Goal: Task Accomplishment & Management: Use online tool/utility

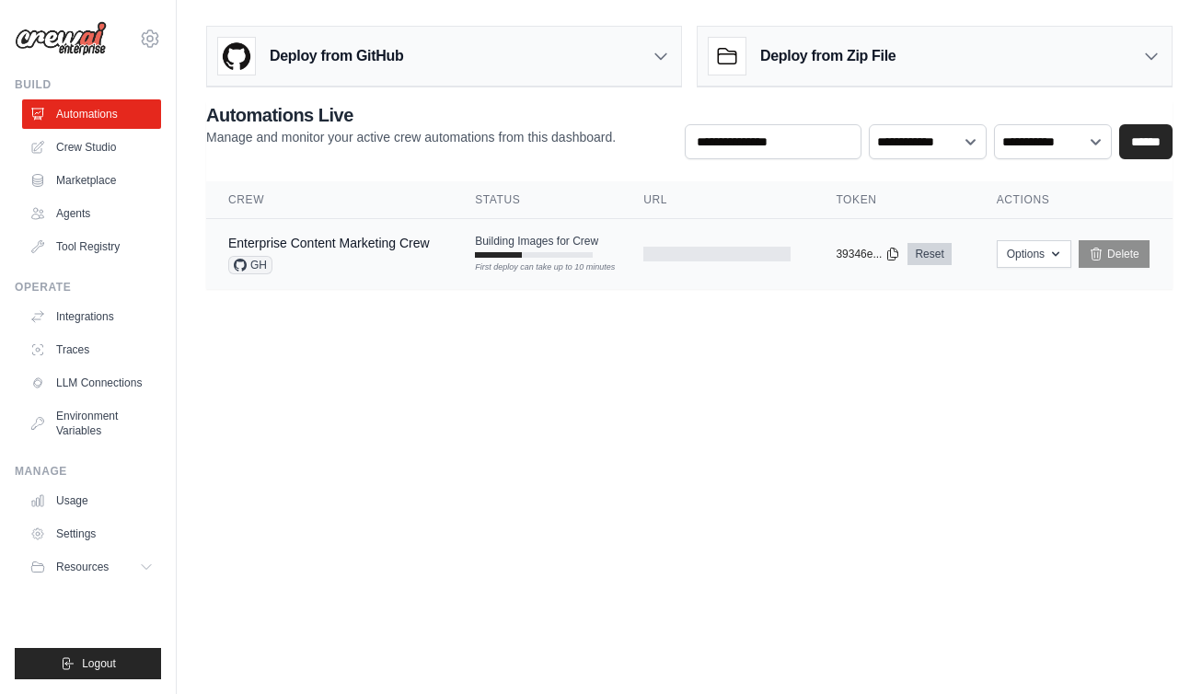
click at [951, 253] on link "Reset" at bounding box center [928, 254] width 43 height 22
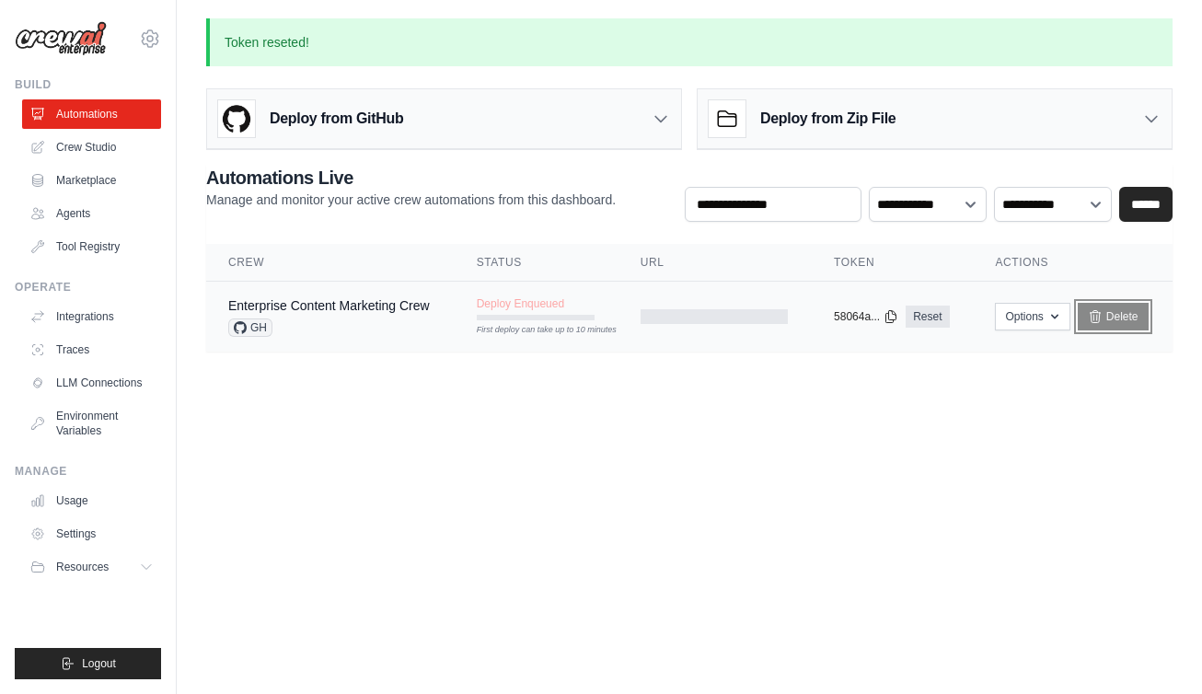
click at [1125, 309] on link "Delete" at bounding box center [1113, 317] width 71 height 28
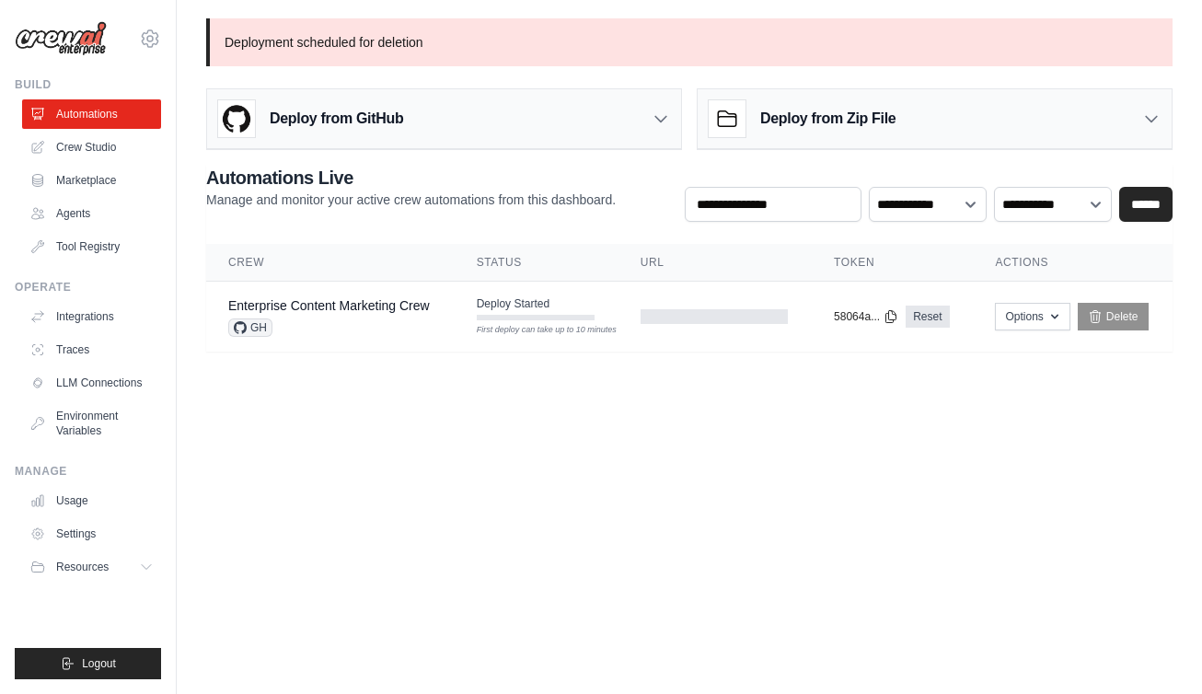
click at [910, 418] on body "robertglenurban@gmail.com Settings Build Automations Crew Studio" at bounding box center [601, 347] width 1202 height 694
click at [119, 145] on link "Crew Studio" at bounding box center [93, 147] width 139 height 29
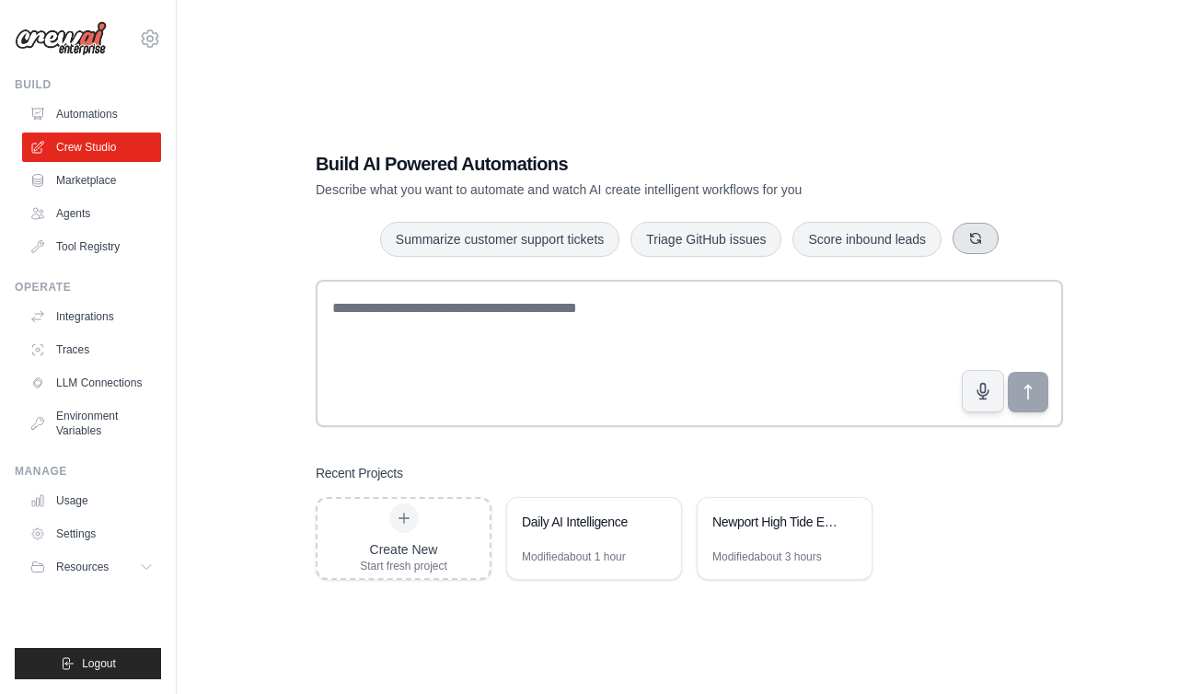
click at [983, 232] on icon "button" at bounding box center [975, 238] width 15 height 15
click at [942, 237] on button "button" at bounding box center [941, 238] width 46 height 31
click at [942, 237] on button "Triage GitHub issues" at bounding box center [886, 239] width 151 height 35
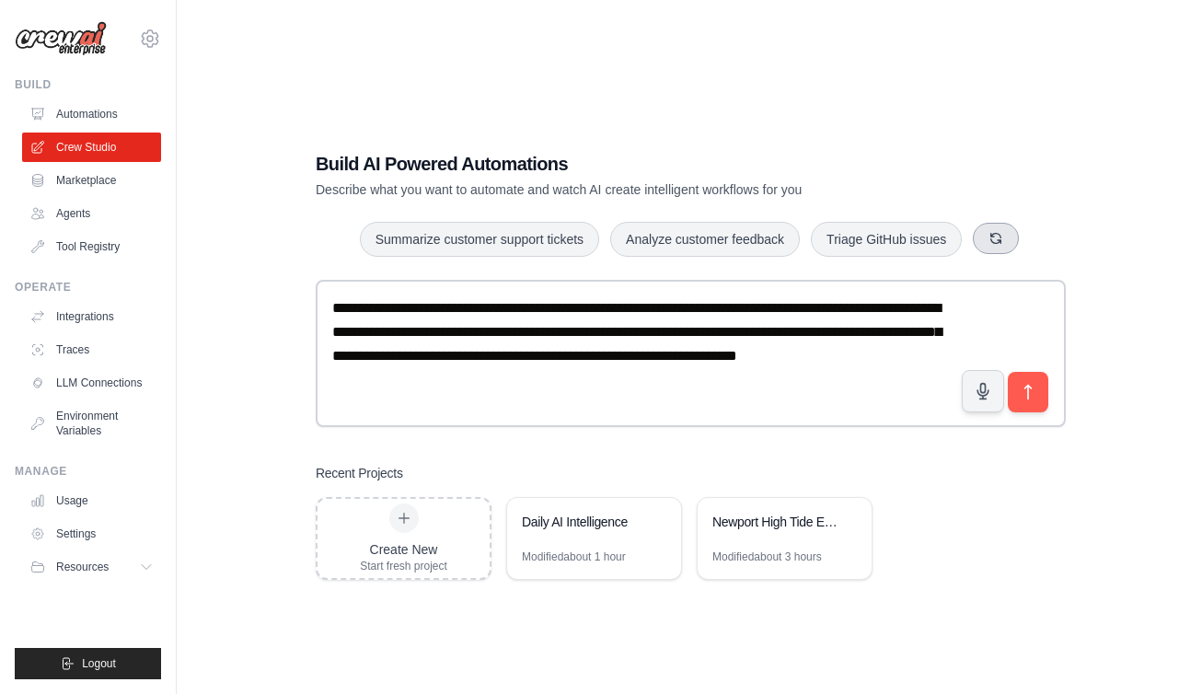
click at [1001, 238] on button "button" at bounding box center [996, 238] width 46 height 31
click at [131, 186] on link "Marketplace" at bounding box center [93, 180] width 139 height 29
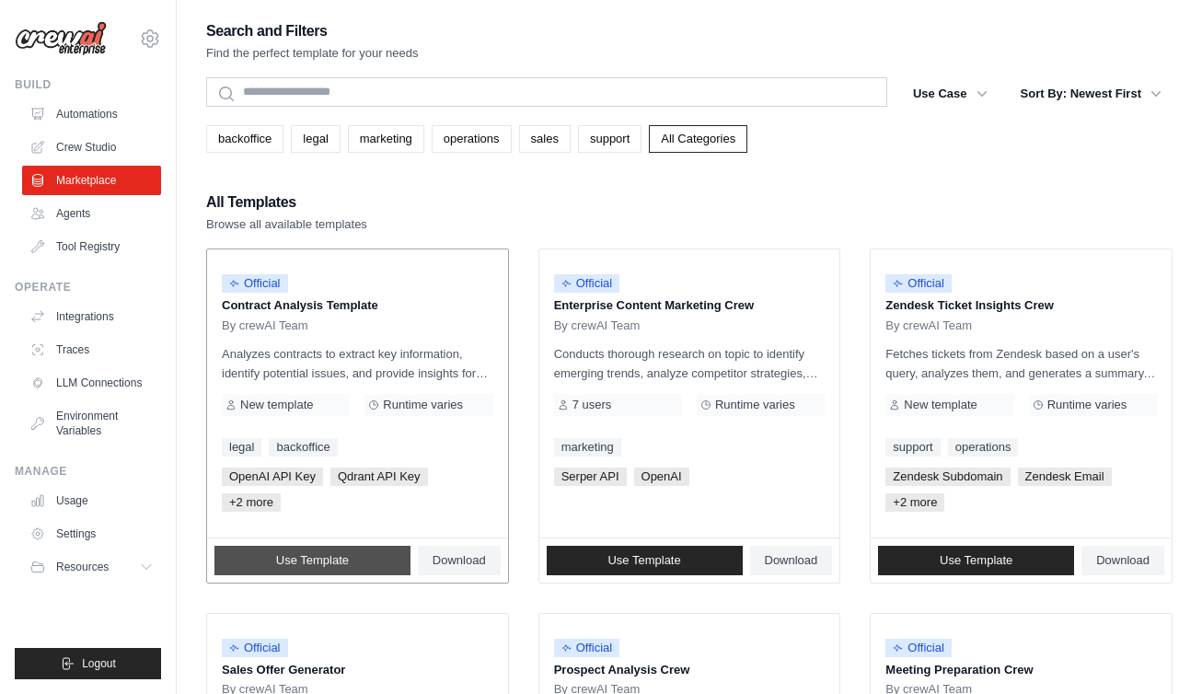
click at [305, 562] on span "Use Template" at bounding box center [312, 560] width 73 height 15
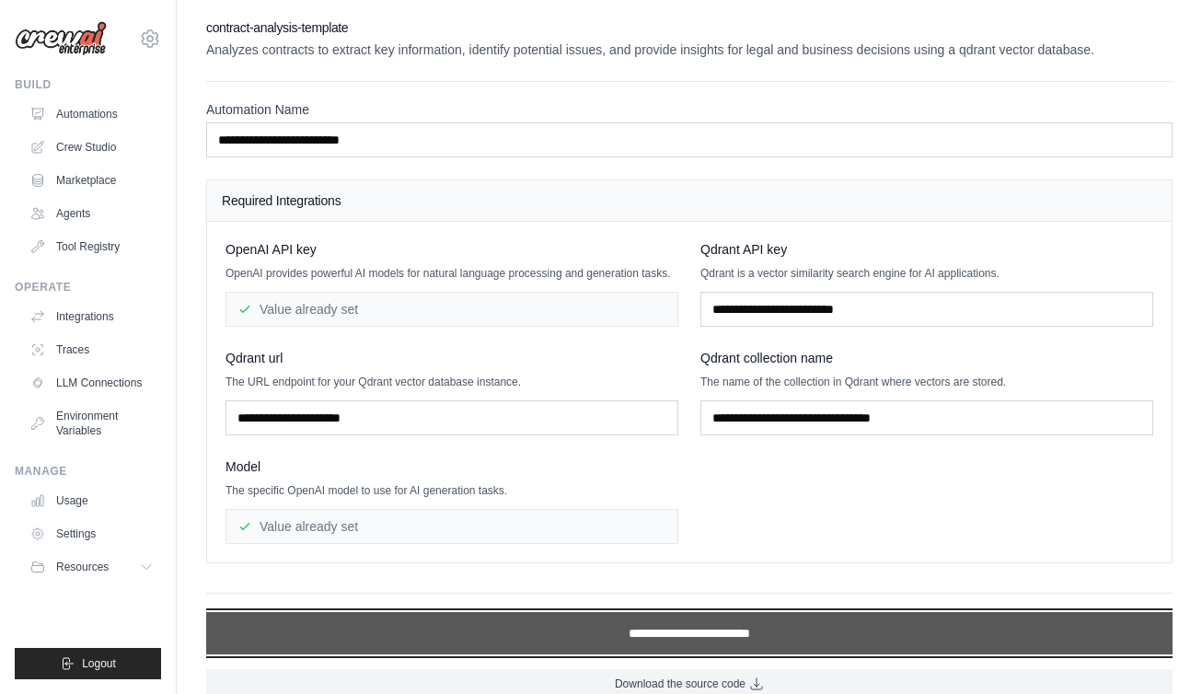
click at [624, 638] on input "**********" at bounding box center [689, 633] width 966 height 42
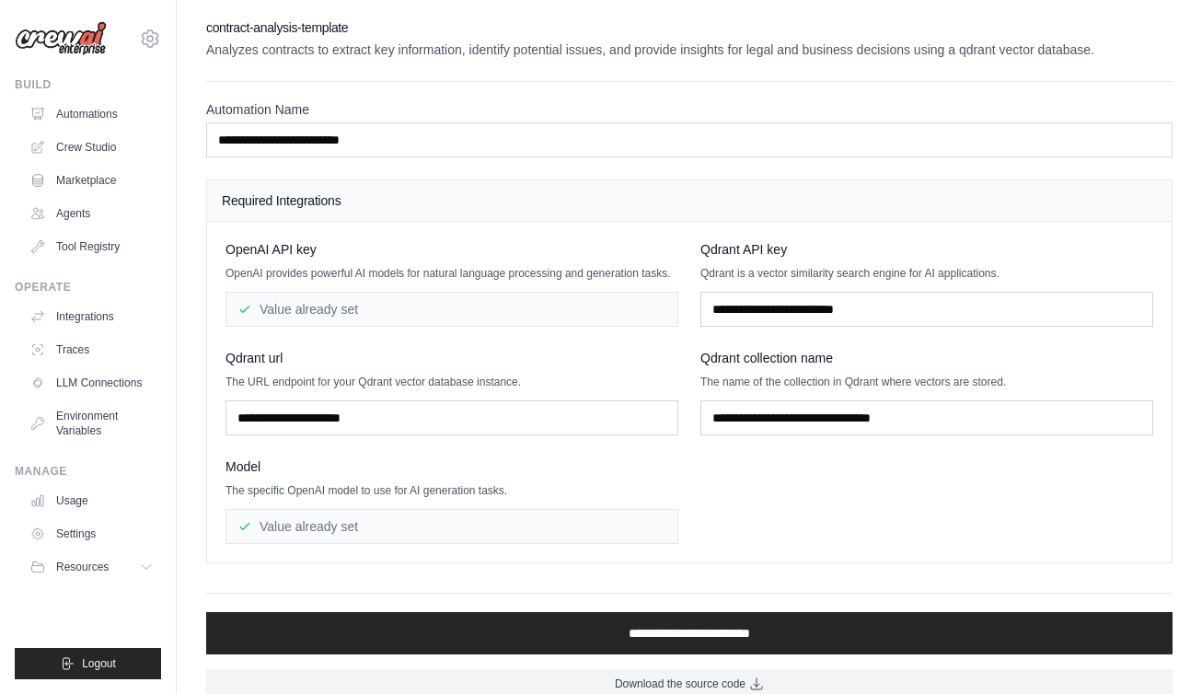
click at [580, 591] on div "**********" at bounding box center [689, 358] width 966 height 680
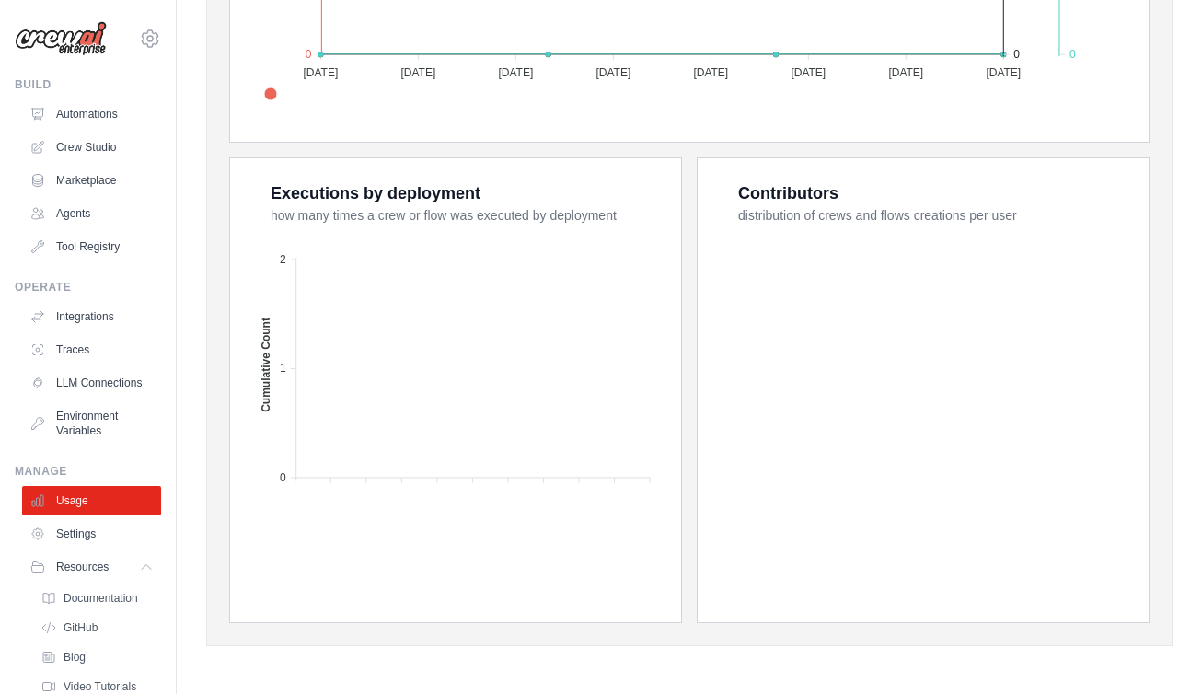
scroll to position [17, 0]
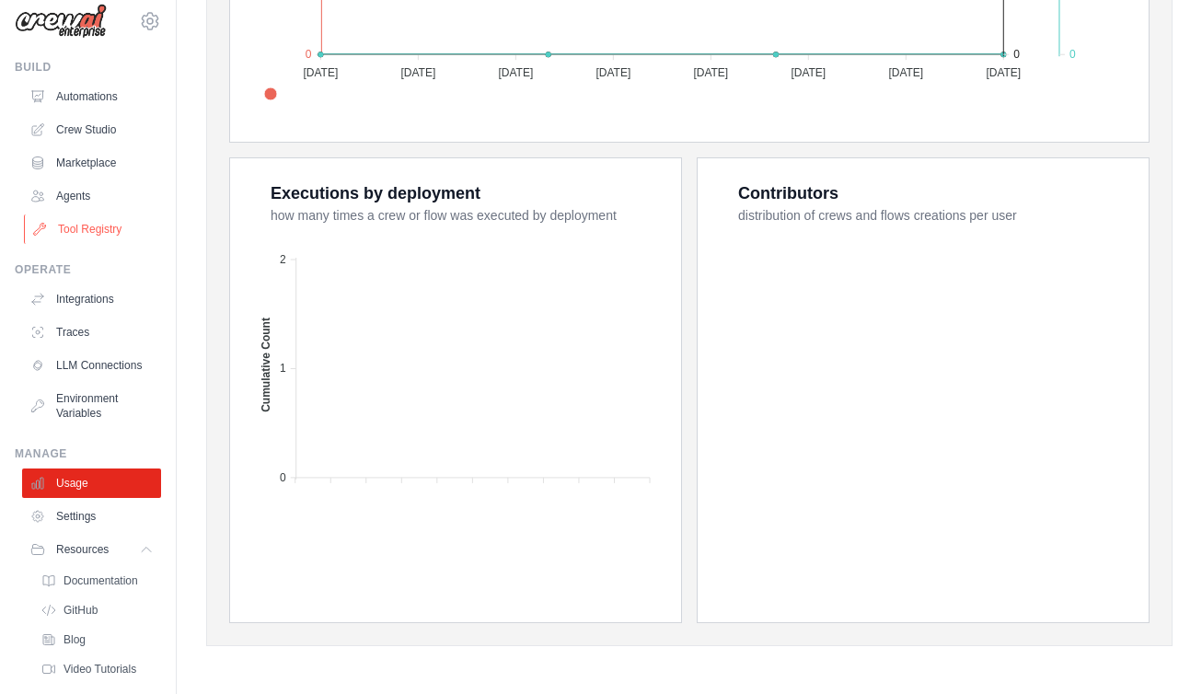
click at [87, 230] on link "Tool Registry" at bounding box center [93, 228] width 139 height 29
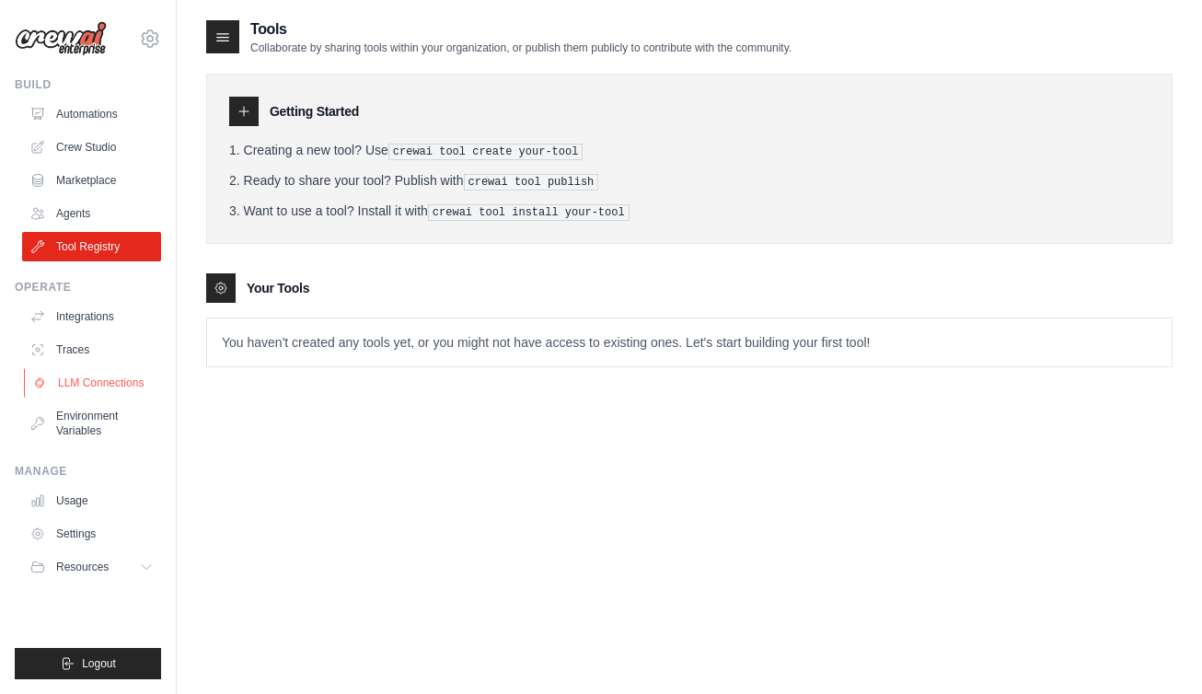
click at [87, 377] on link "LLM Connections" at bounding box center [93, 382] width 139 height 29
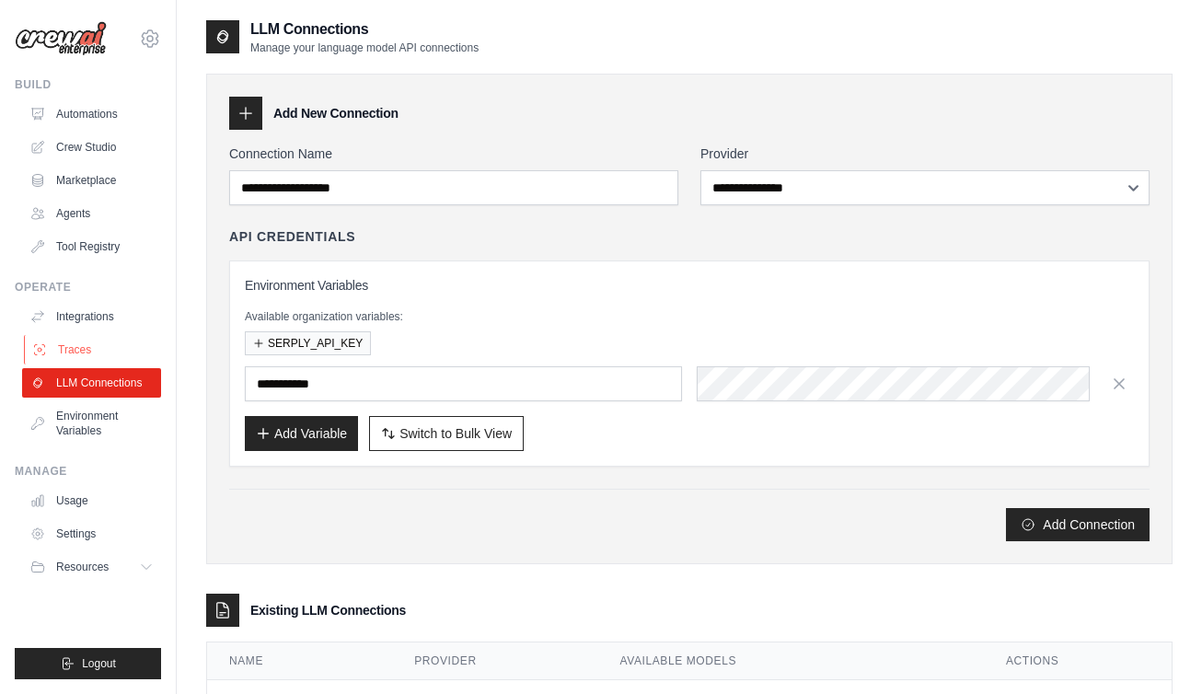
click at [76, 345] on link "Traces" at bounding box center [93, 349] width 139 height 29
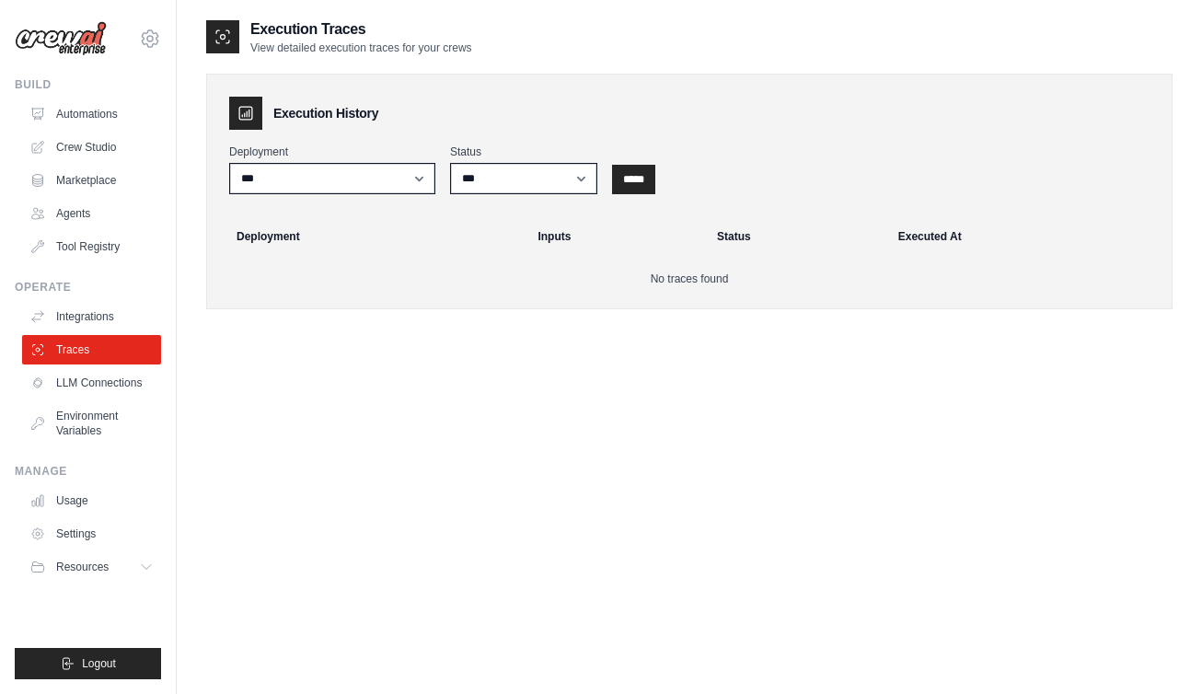
click at [78, 300] on div "Operate Integrations Traces LLM Connections Environment Variables" at bounding box center [88, 363] width 146 height 166
click at [82, 311] on link "Integrations" at bounding box center [93, 316] width 139 height 29
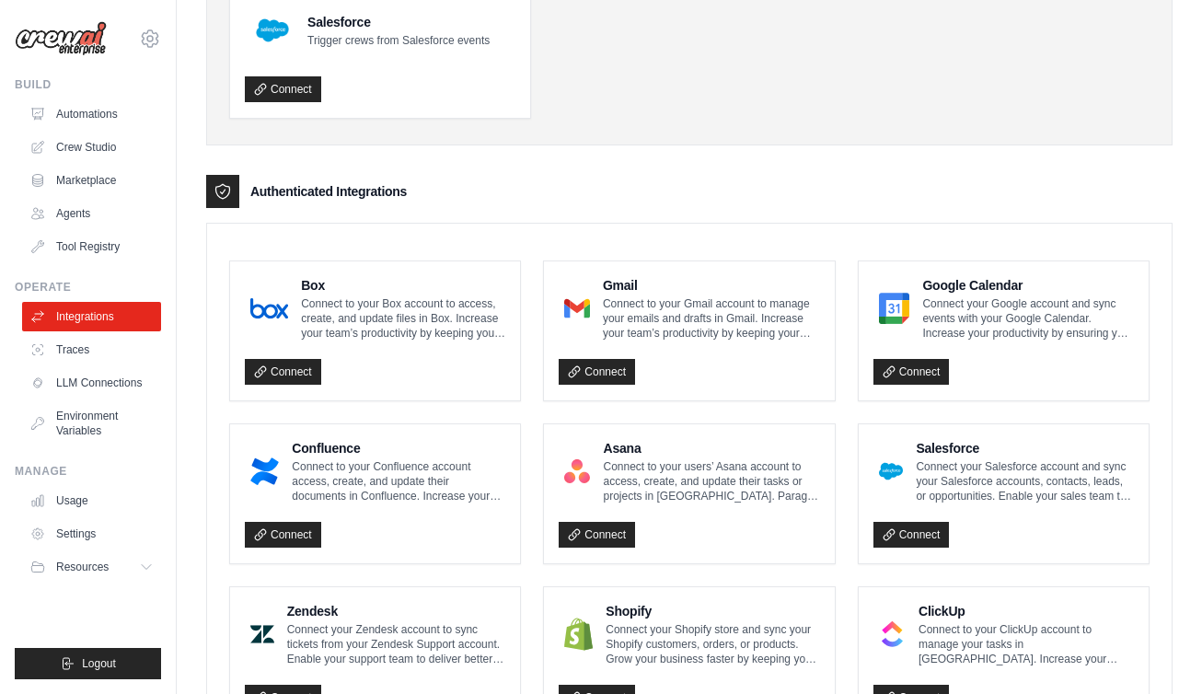
scroll to position [294, 0]
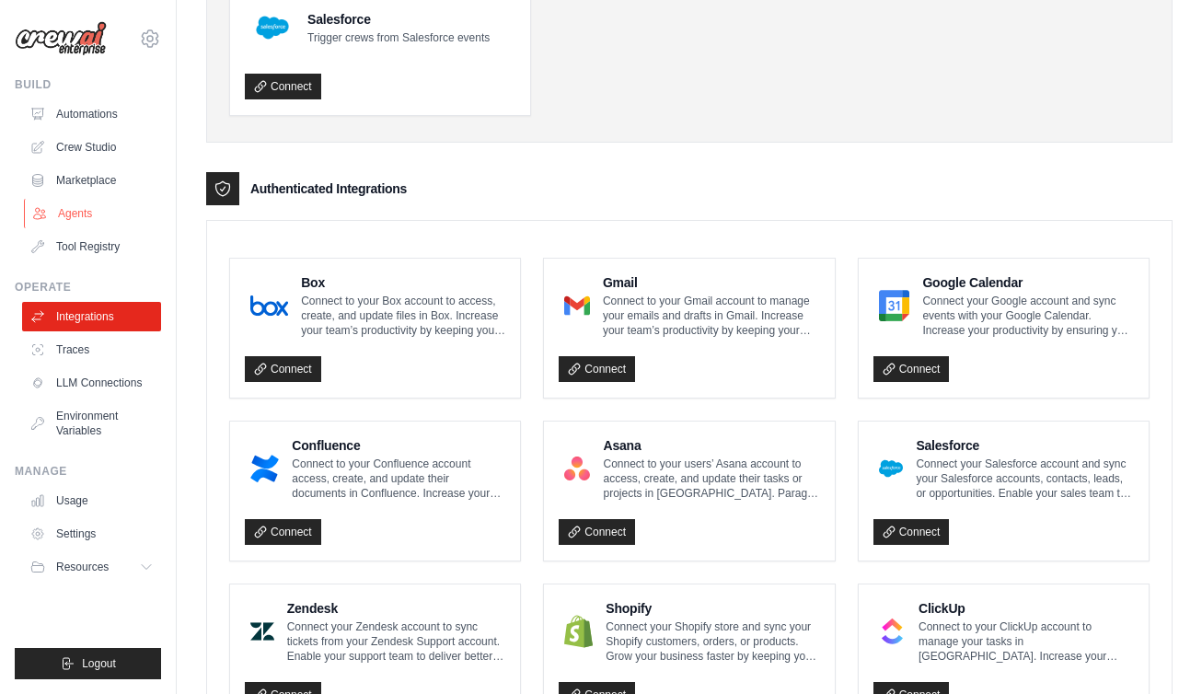
click at [79, 216] on link "Agents" at bounding box center [93, 213] width 139 height 29
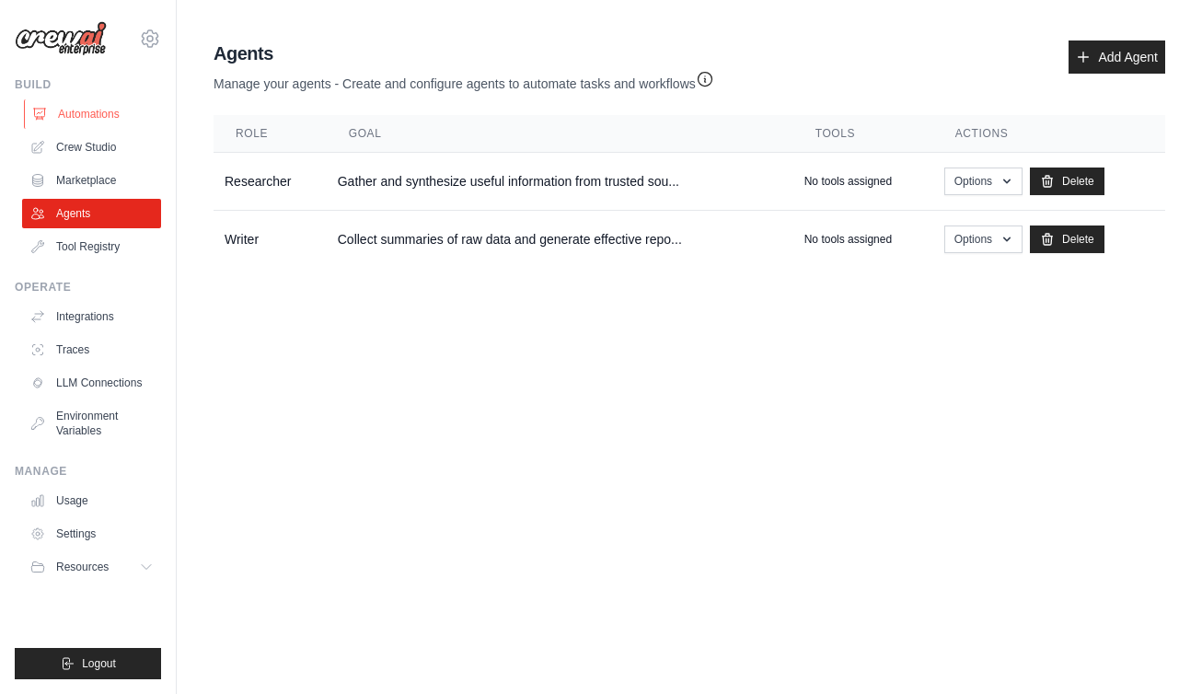
click at [90, 118] on link "Automations" at bounding box center [93, 113] width 139 height 29
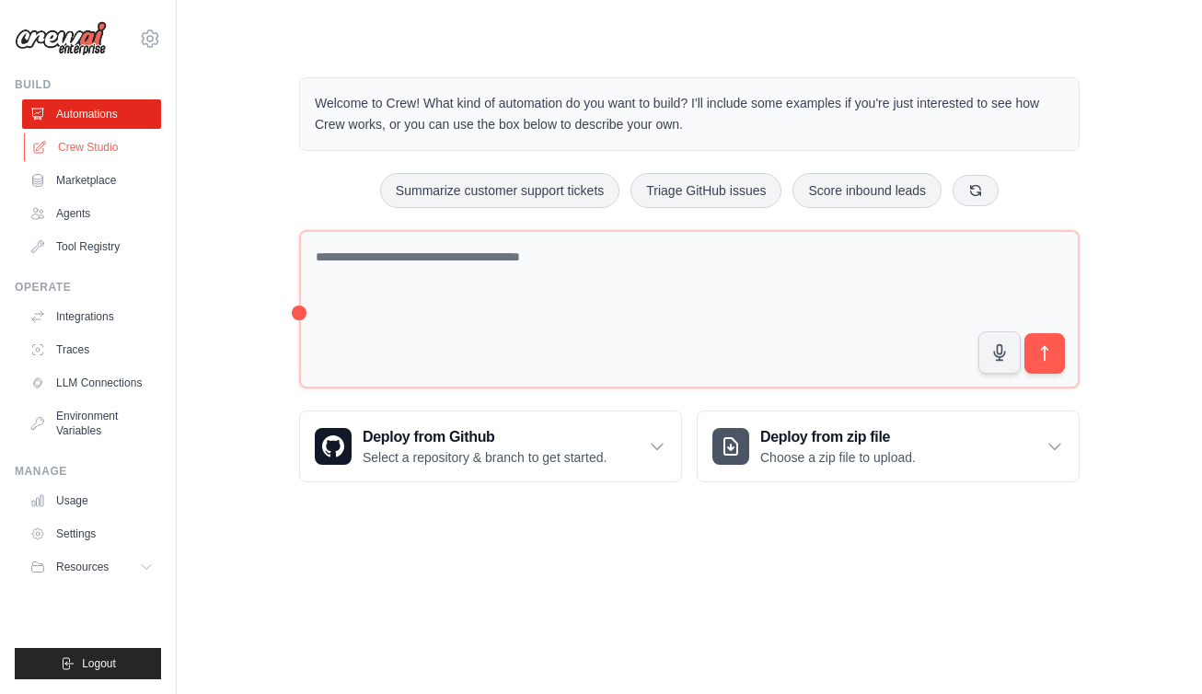
click at [87, 148] on link "Crew Studio" at bounding box center [93, 147] width 139 height 29
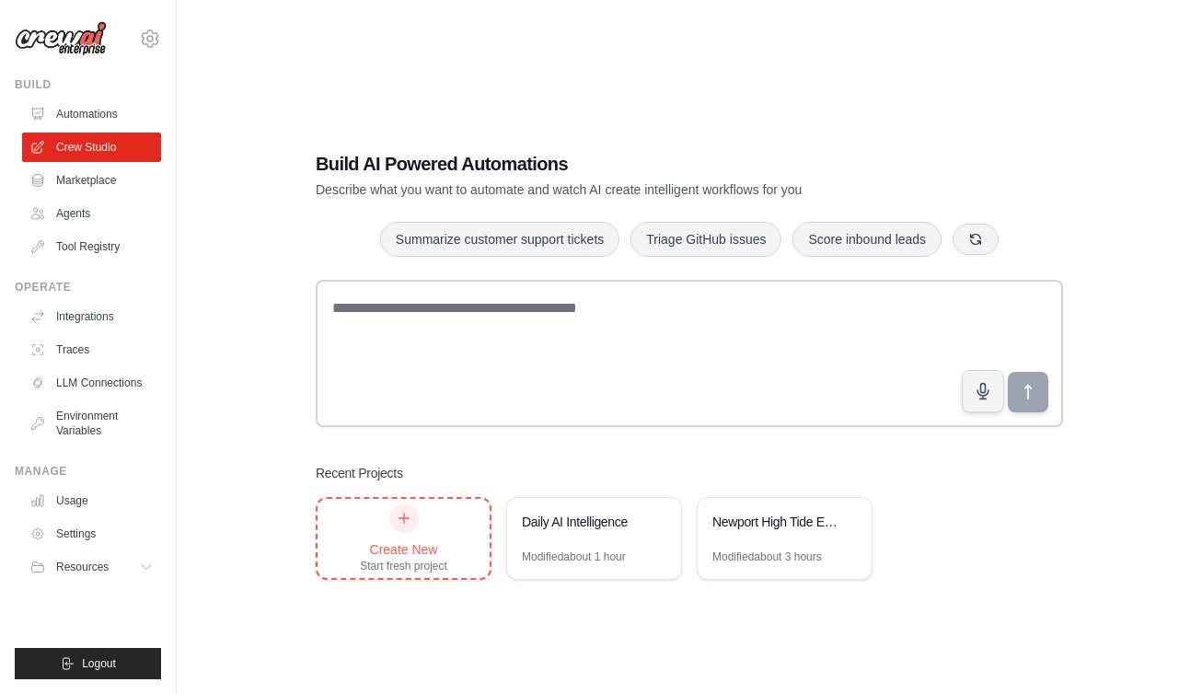
click at [388, 535] on div "Create New Start fresh project" at bounding box center [403, 538] width 87 height 70
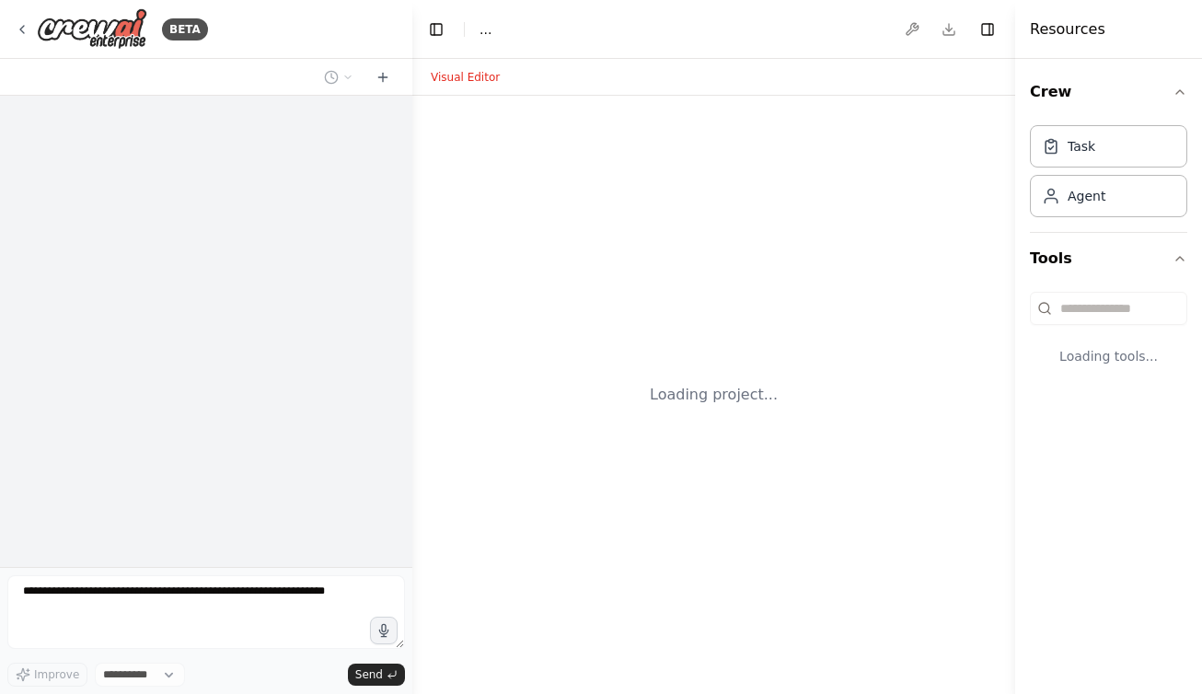
select select "****"
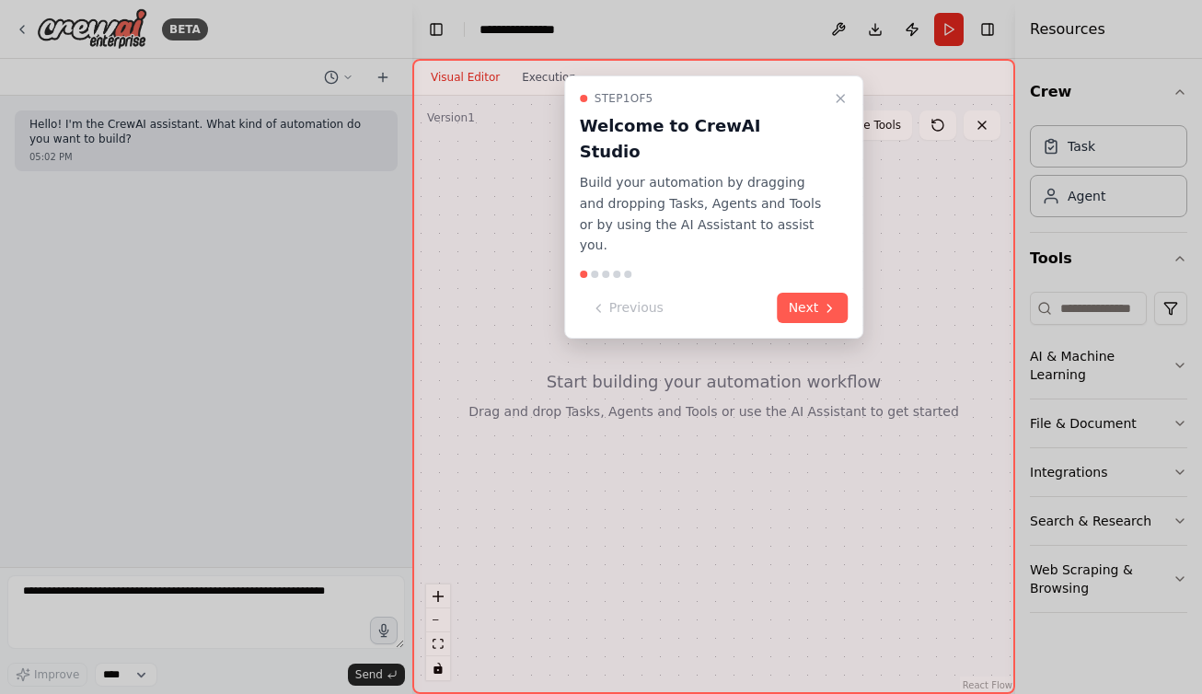
click at [1104, 203] on div at bounding box center [601, 347] width 1202 height 694
click at [844, 103] on icon "Close walkthrough" at bounding box center [840, 98] width 15 height 15
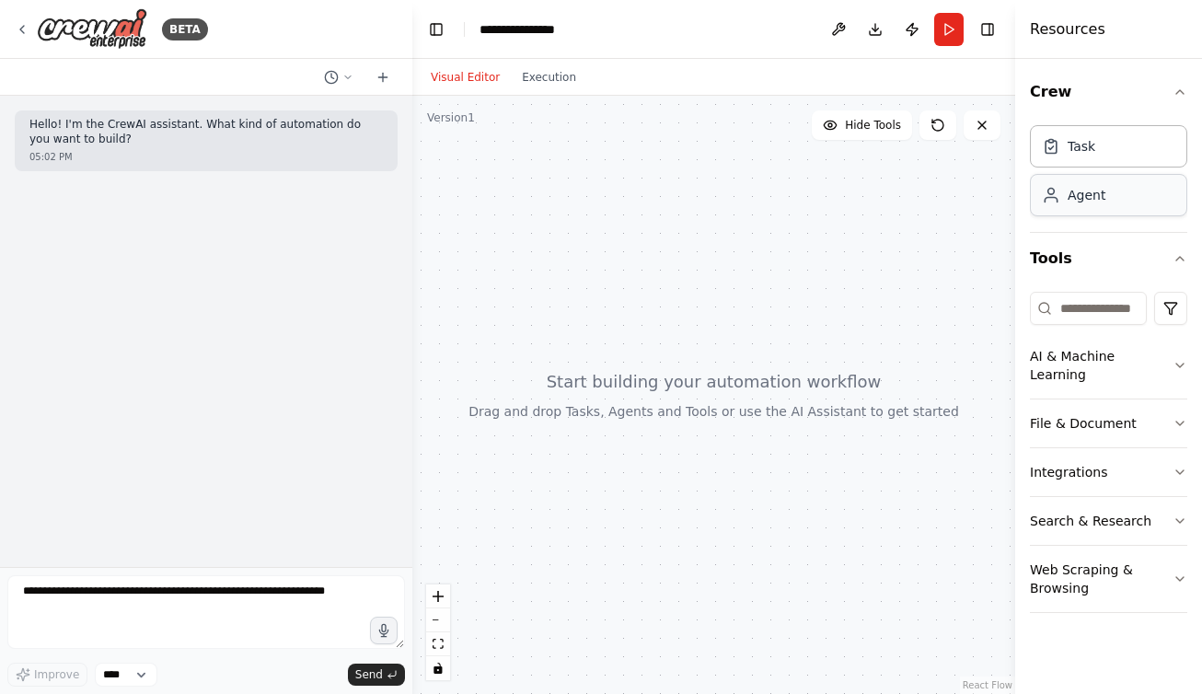
click at [1064, 199] on div "Agent" at bounding box center [1073, 195] width 63 height 18
click at [1106, 188] on div "Agent" at bounding box center [1108, 195] width 157 height 42
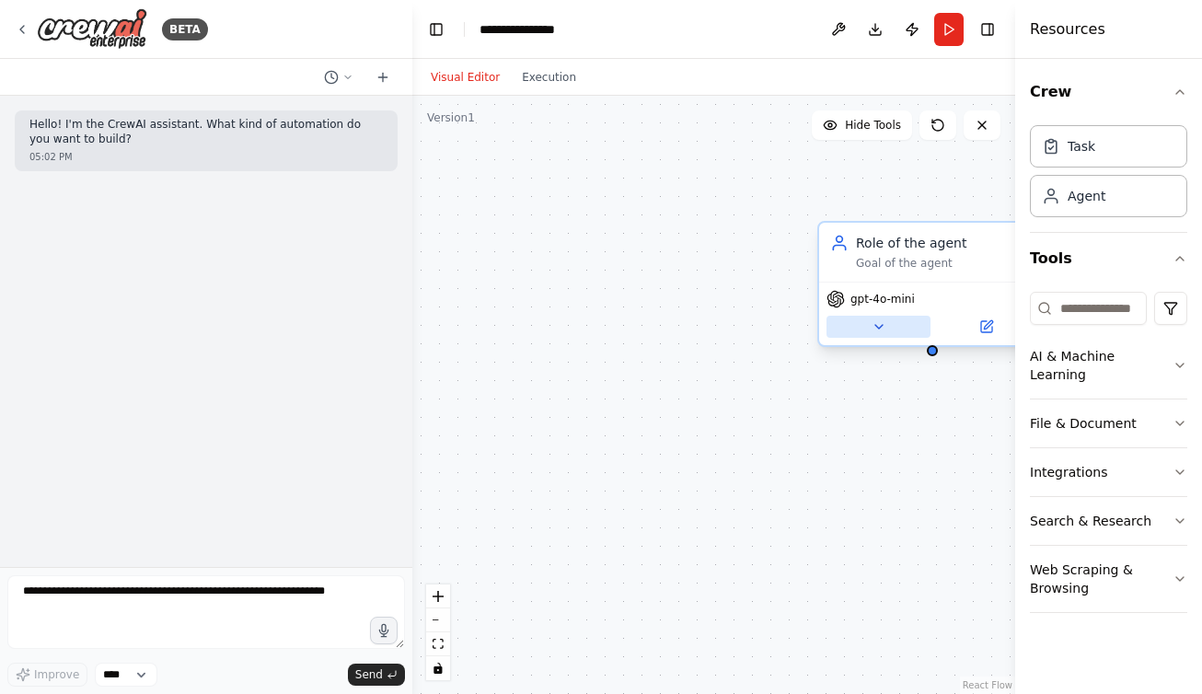
click at [883, 326] on icon at bounding box center [878, 326] width 15 height 15
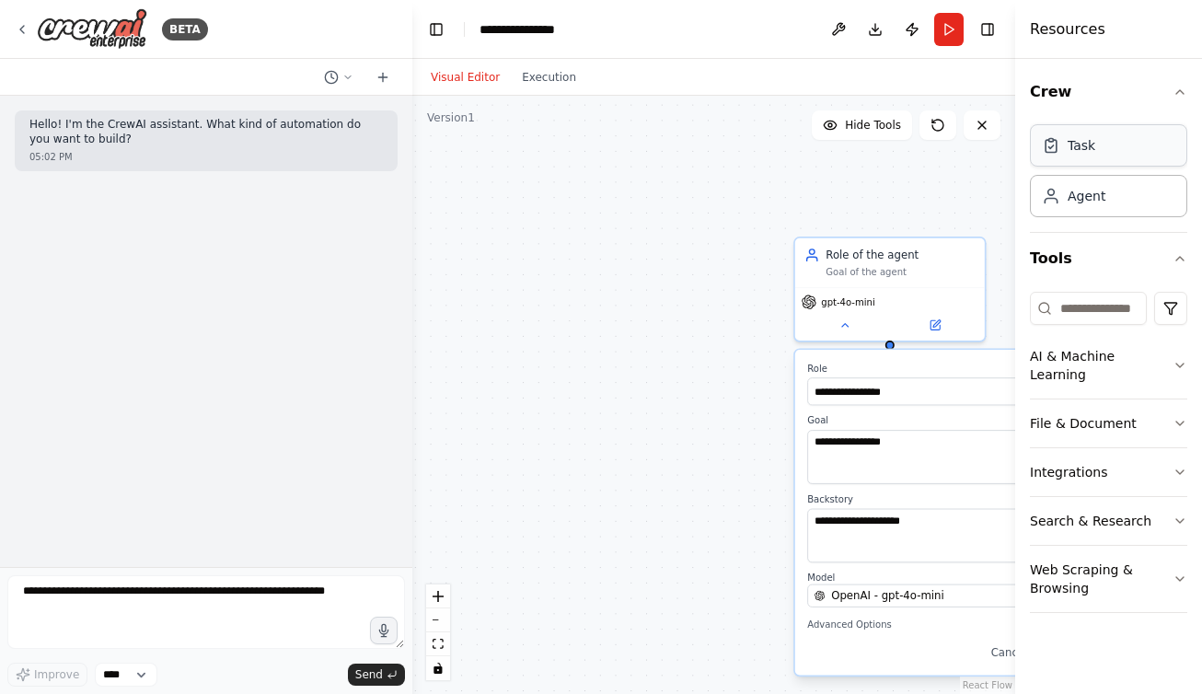
click at [1100, 147] on div "Task" at bounding box center [1108, 145] width 157 height 42
click at [1181, 89] on icon "button" at bounding box center [1179, 92] width 15 height 15
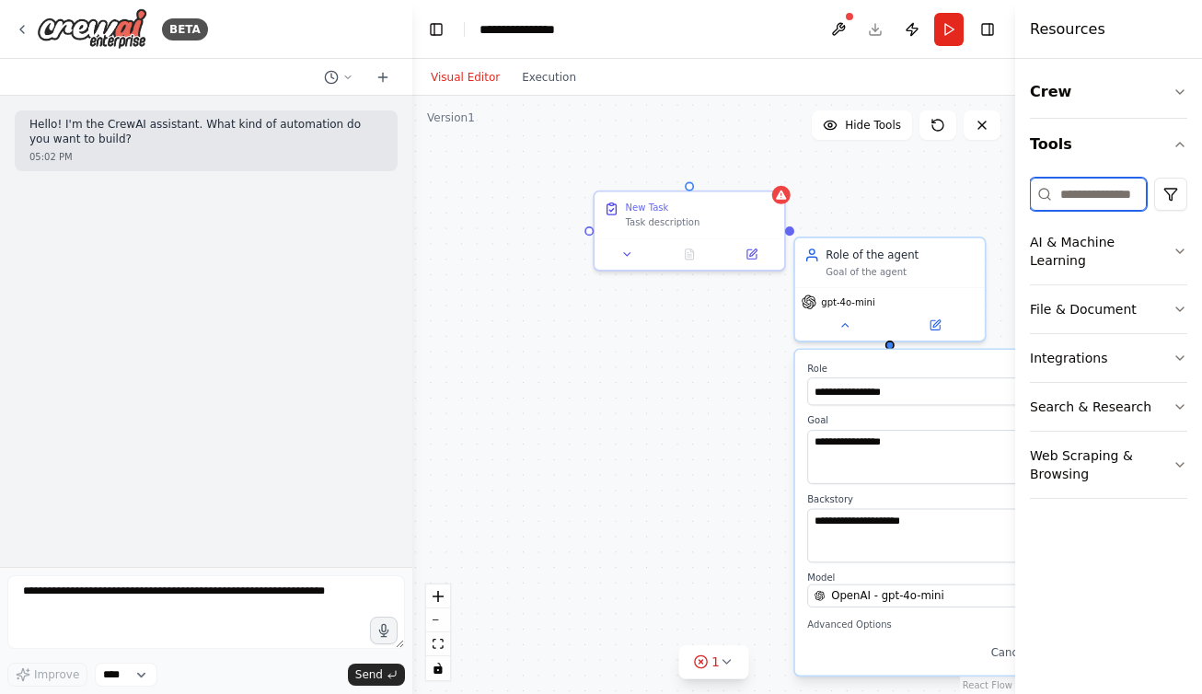
click at [1136, 199] on input at bounding box center [1088, 194] width 117 height 33
click at [1180, 244] on icon "button" at bounding box center [1179, 251] width 15 height 15
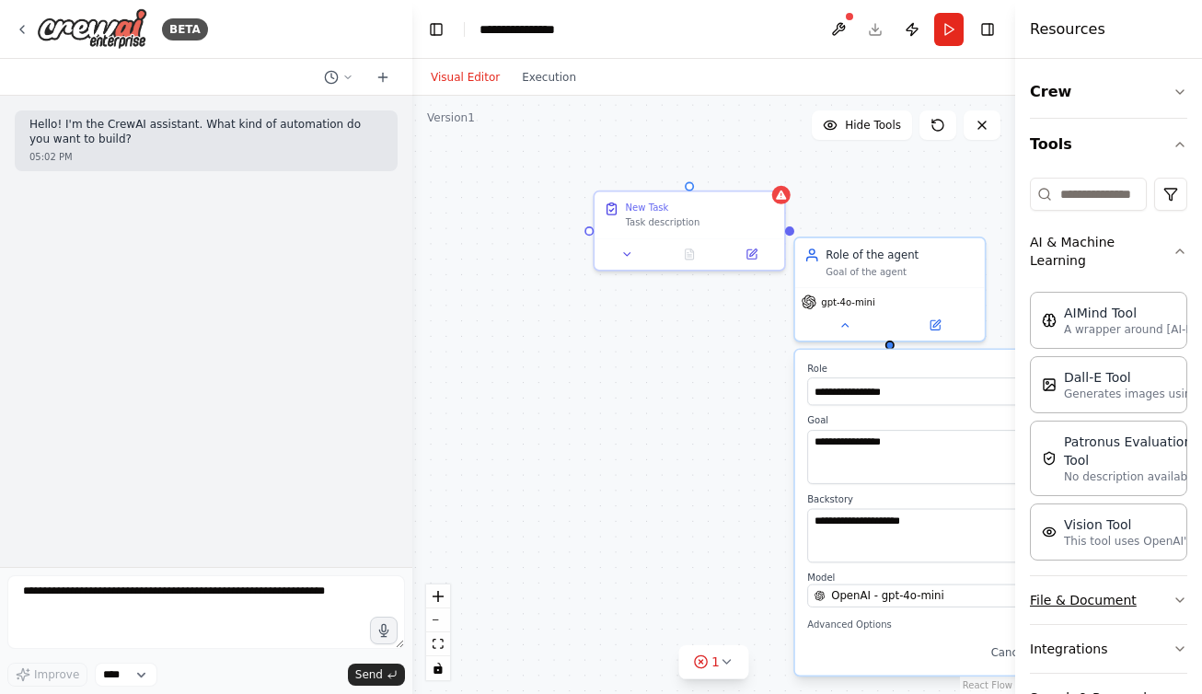
click at [1180, 598] on icon "button" at bounding box center [1179, 600] width 7 height 4
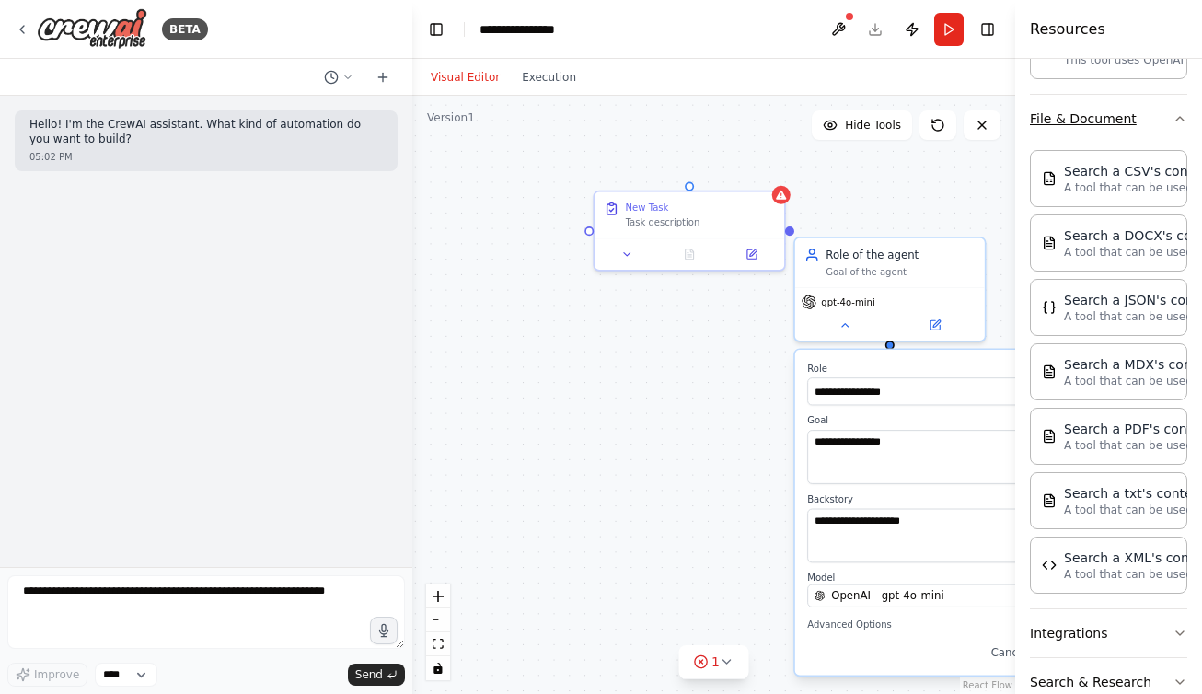
scroll to position [572, 0]
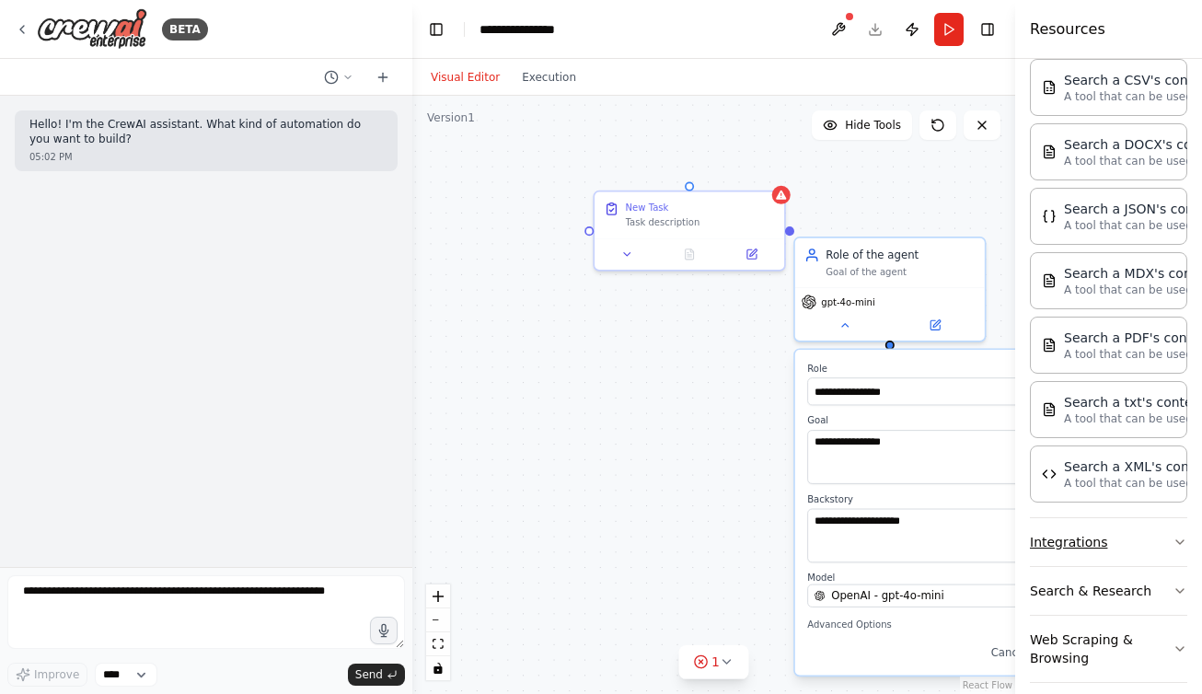
click at [1176, 540] on icon "button" at bounding box center [1179, 542] width 7 height 4
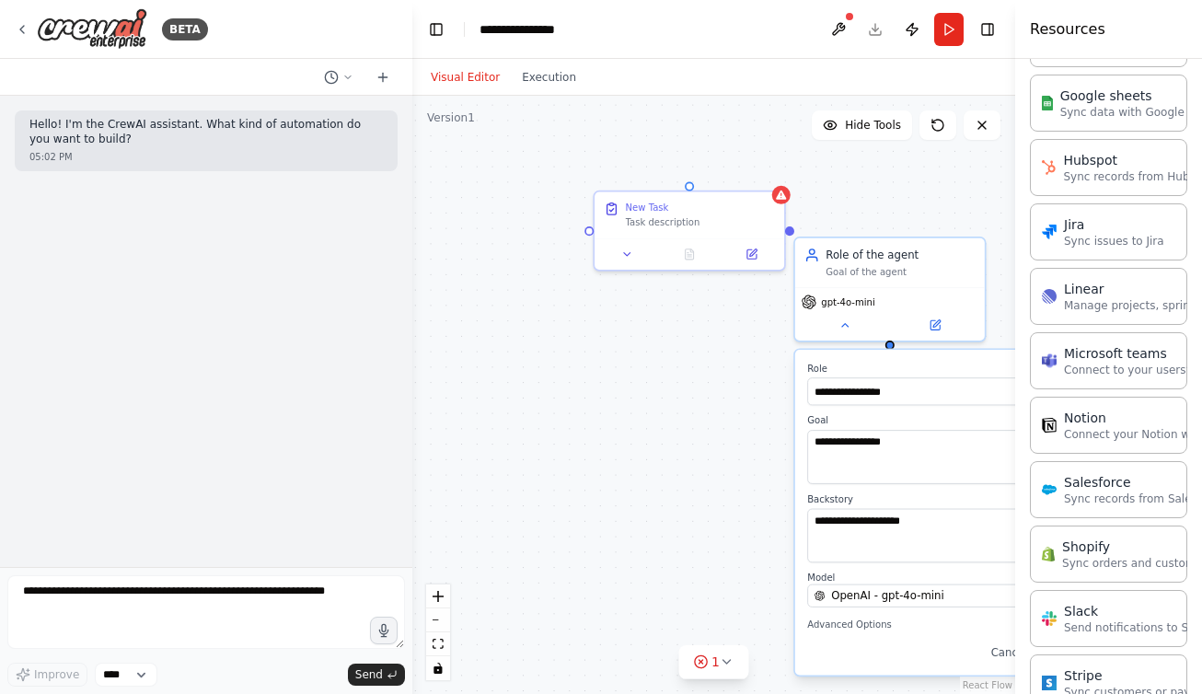
scroll to position [1811, 0]
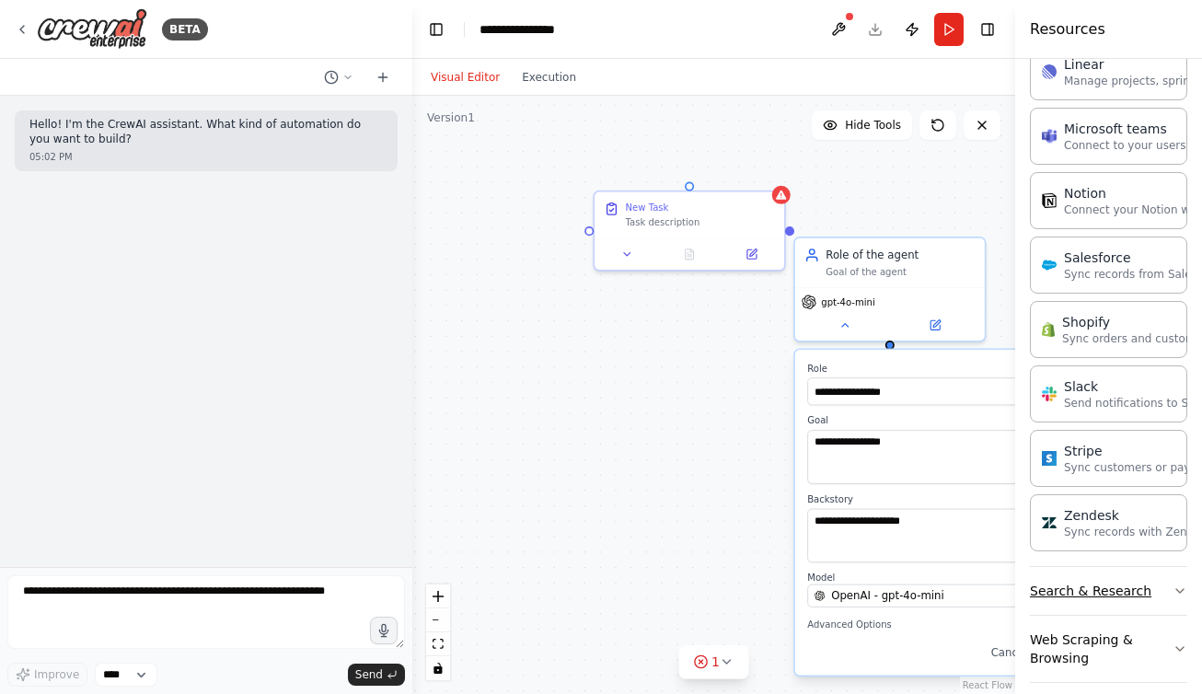
click at [1175, 583] on icon "button" at bounding box center [1179, 590] width 15 height 15
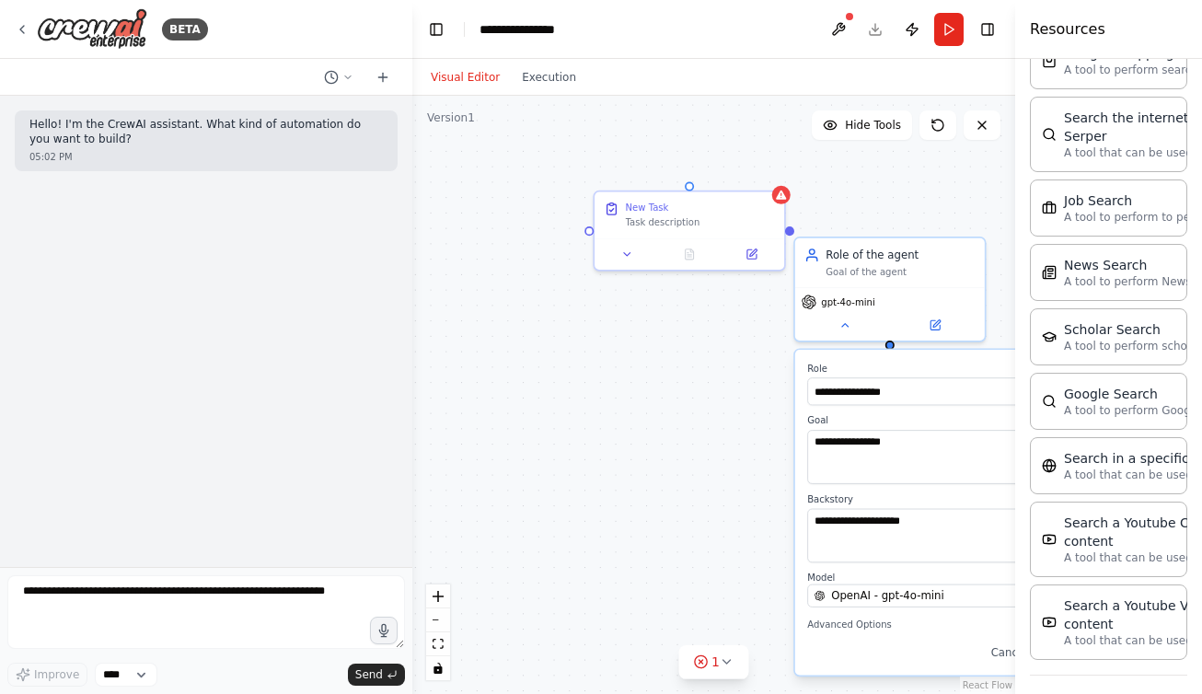
scroll to position [2746, 0]
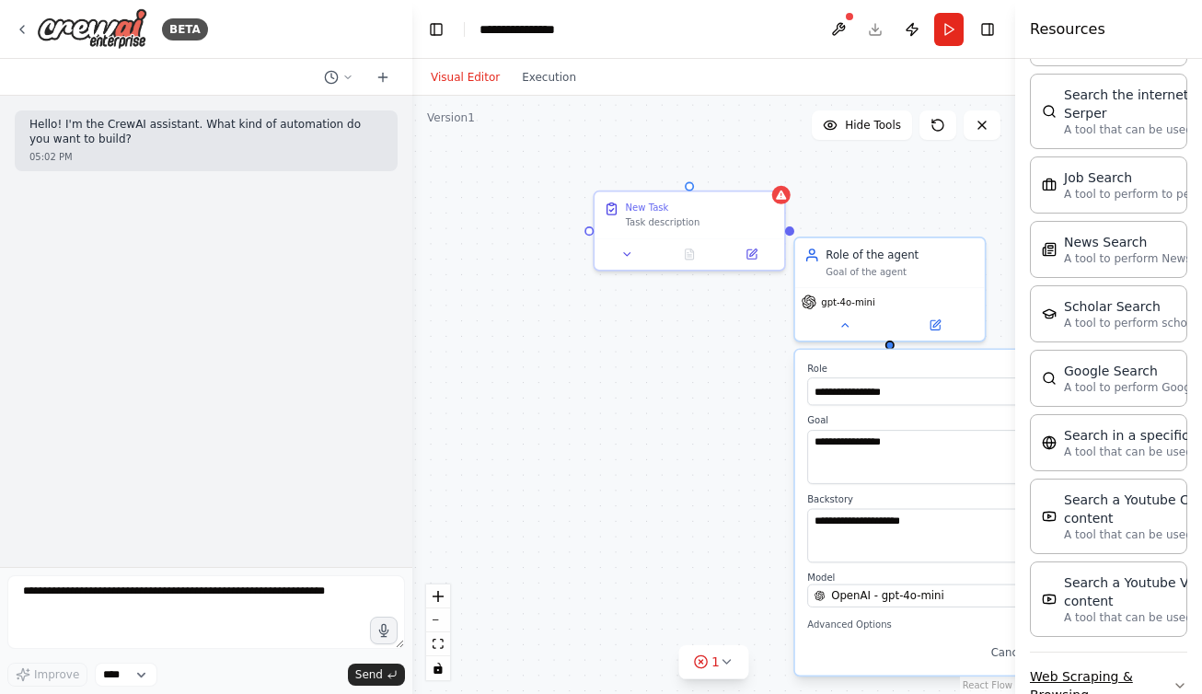
click at [1182, 684] on icon "button" at bounding box center [1179, 686] width 7 height 4
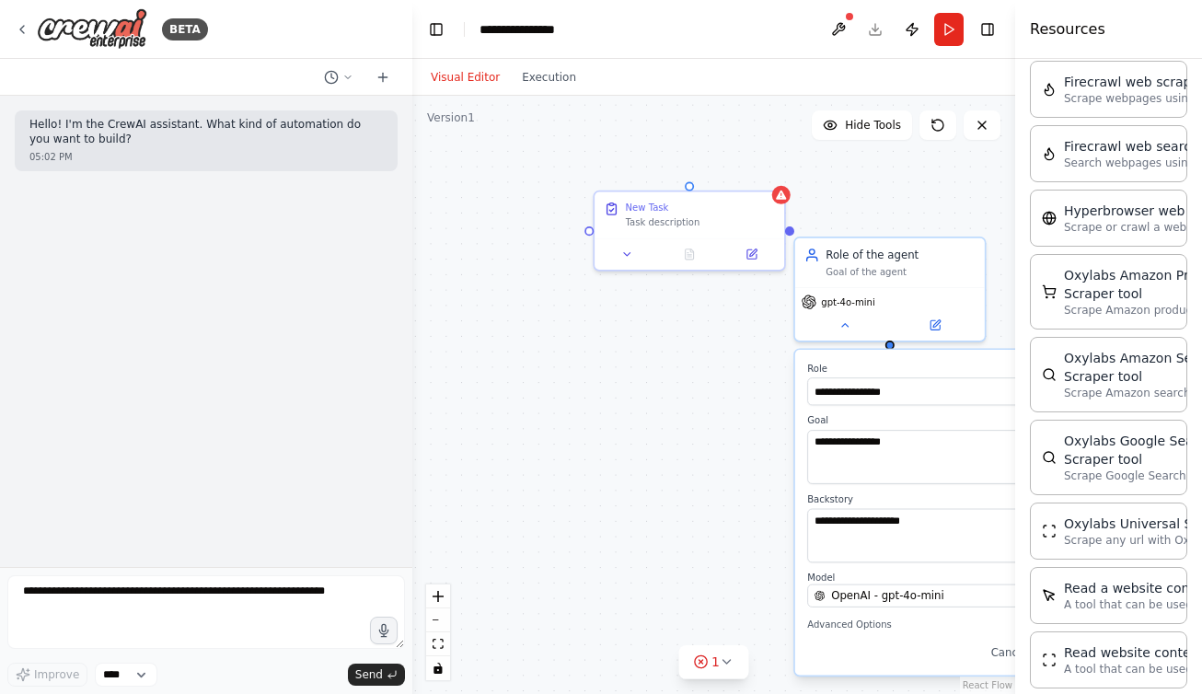
scroll to position [3555, 0]
